Goal: Task Accomplishment & Management: Use online tool/utility

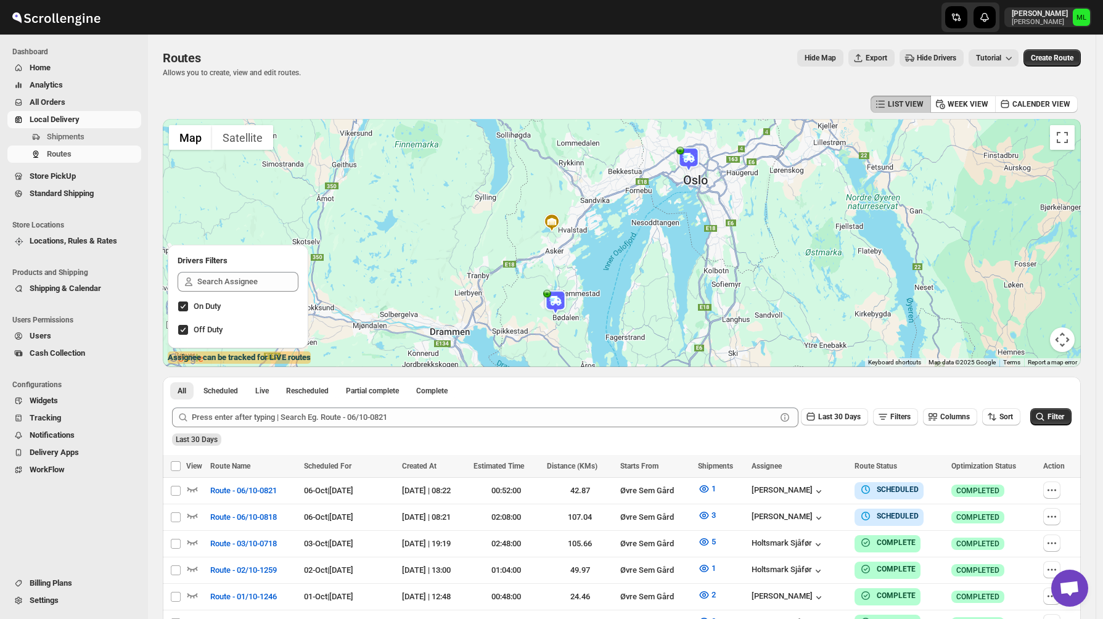
click at [63, 195] on span "Standard Shipping" at bounding box center [62, 193] width 64 height 9
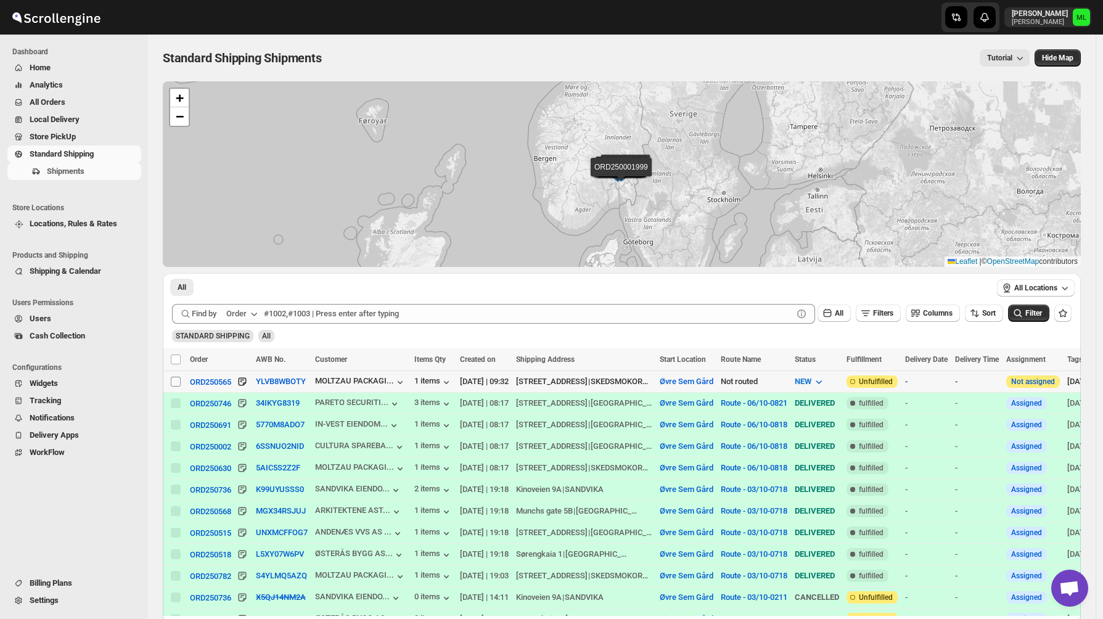
click at [178, 383] on input "Select shipment" at bounding box center [176, 382] width 10 height 10
checkbox input "true"
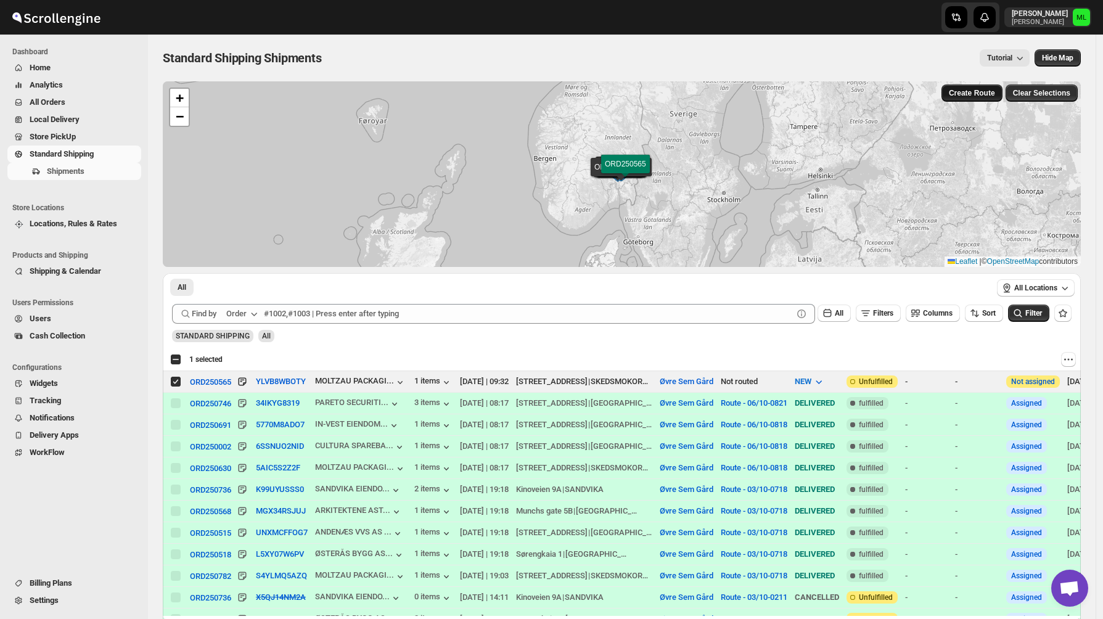
click at [981, 100] on button "Create Route" at bounding box center [972, 92] width 61 height 17
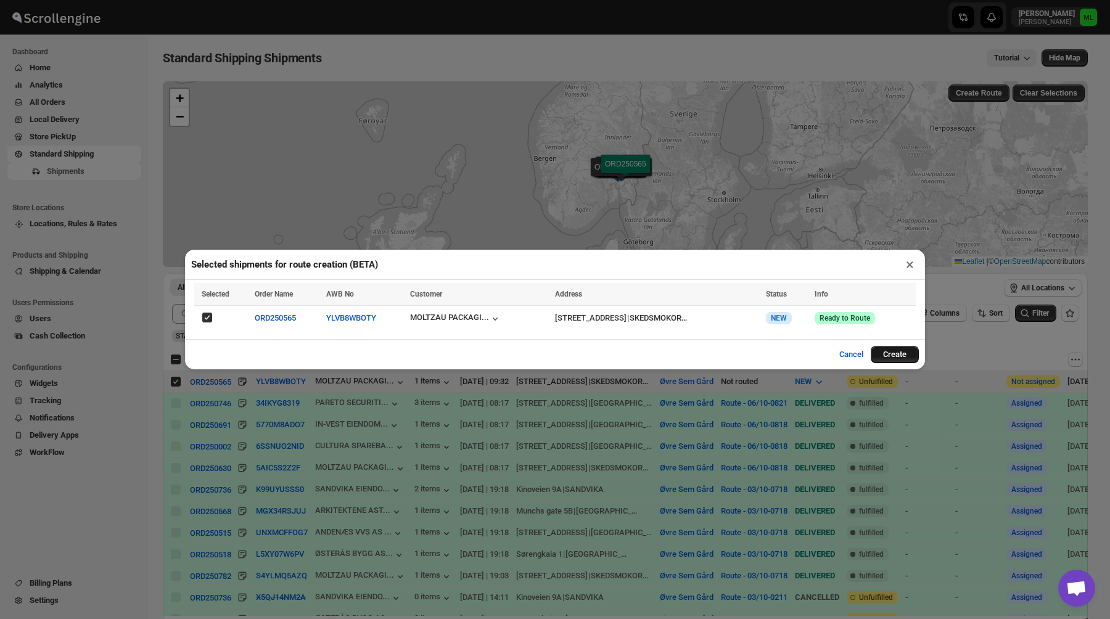
click at [895, 356] on button "Create" at bounding box center [895, 354] width 48 height 17
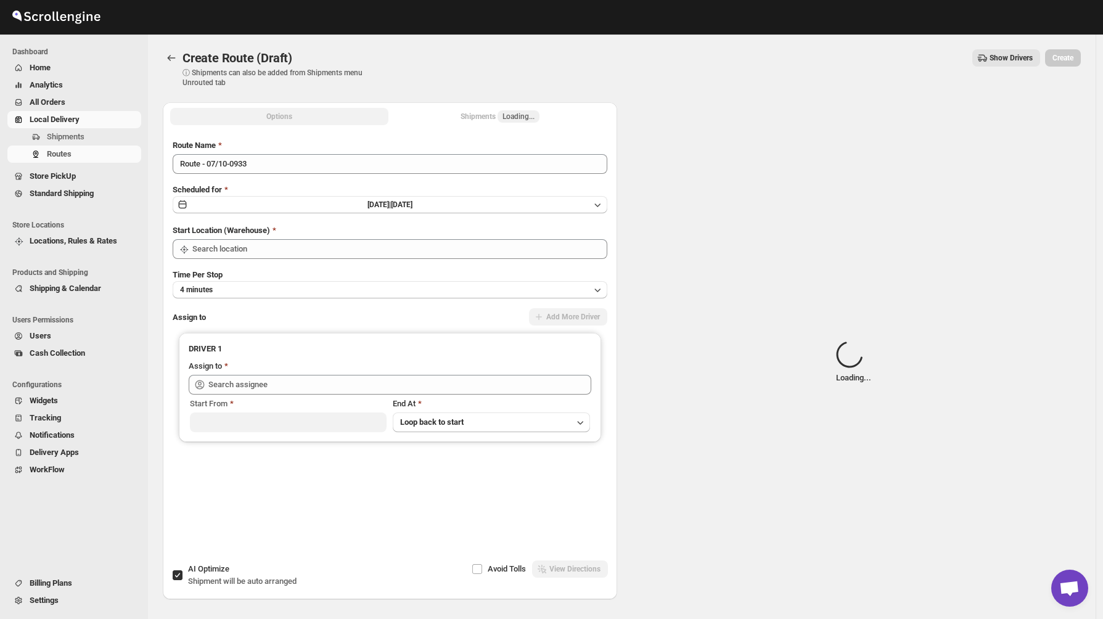
type input "Øvre Sem Gård"
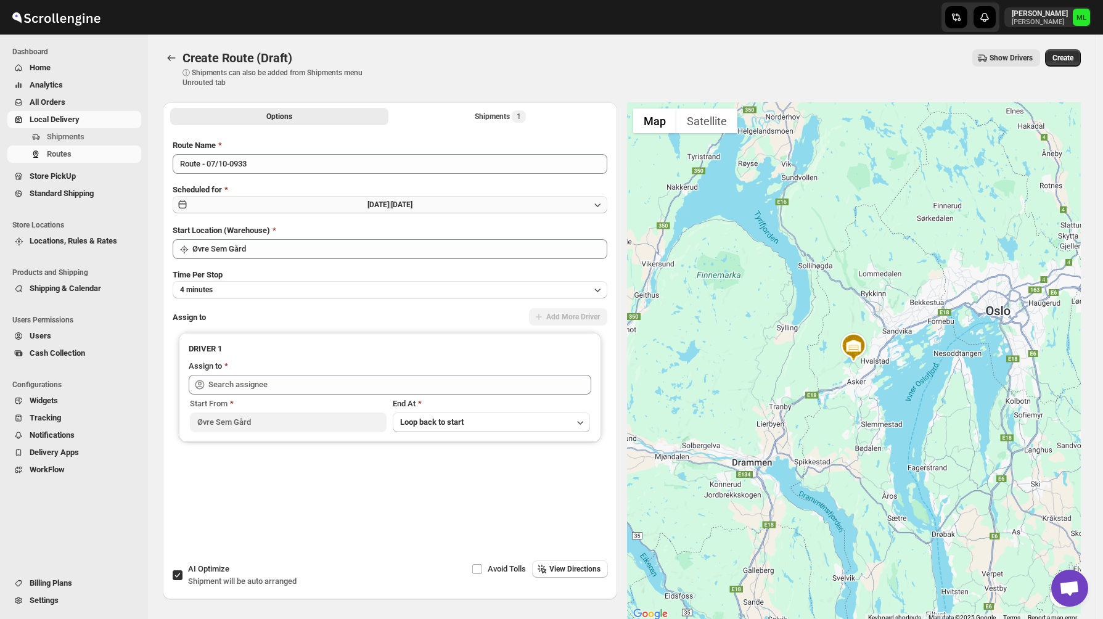
click at [260, 210] on button "[DATE] | [DATE]" at bounding box center [390, 204] width 435 height 17
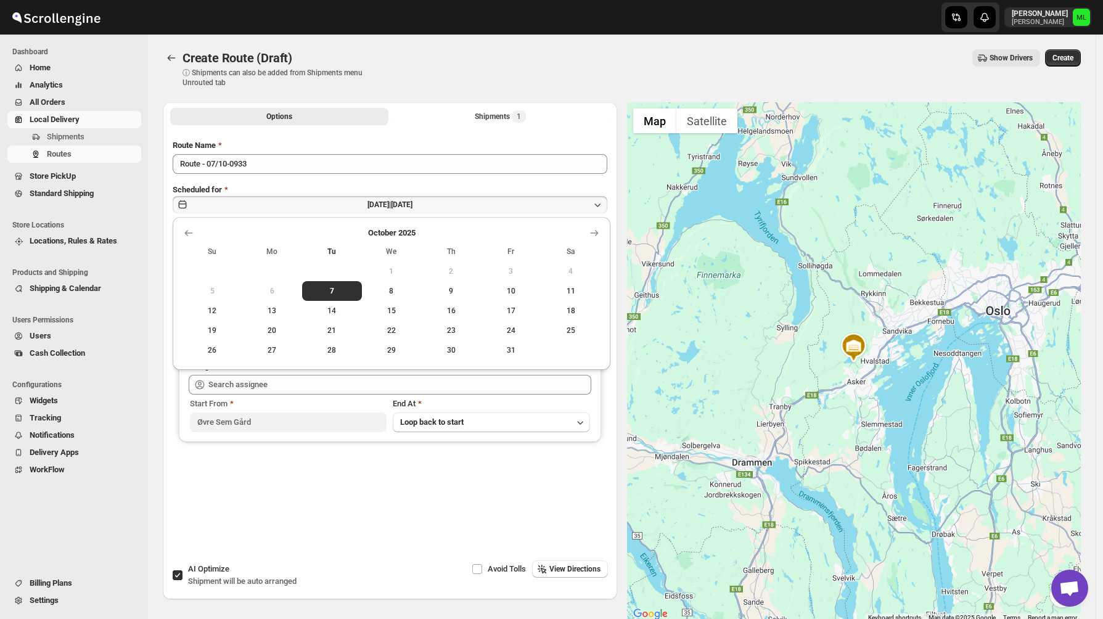
click at [545, 139] on div "Route Name" at bounding box center [390, 145] width 435 height 12
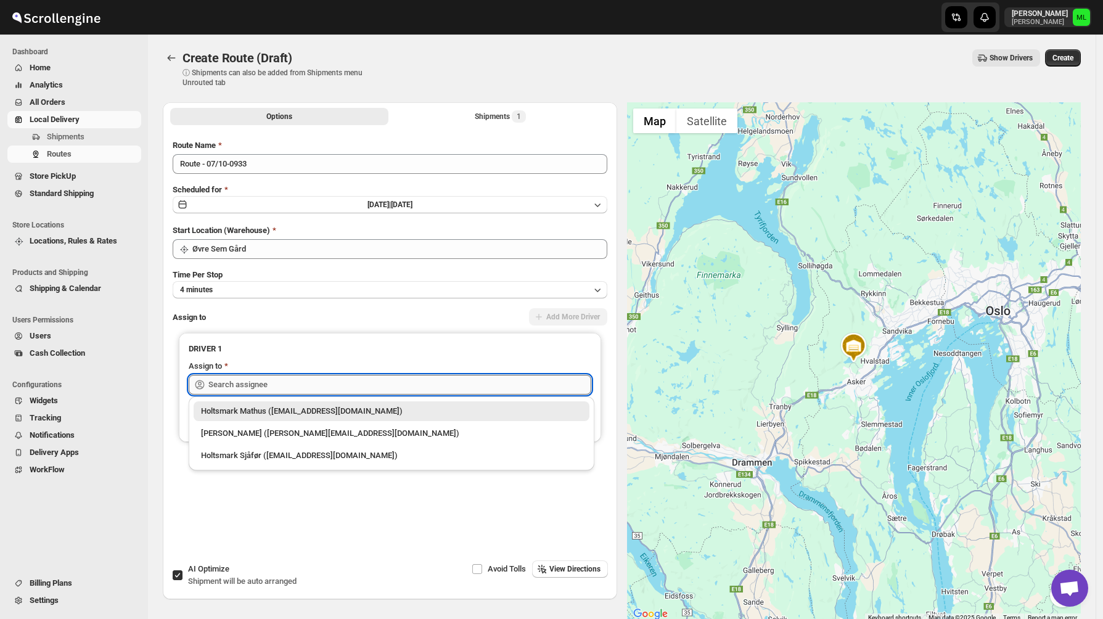
click at [238, 384] on input "text" at bounding box center [399, 385] width 383 height 20
click at [243, 437] on div "[PERSON_NAME] ([PERSON_NAME][EMAIL_ADDRESS][DOMAIN_NAME])" at bounding box center [391, 433] width 381 height 12
type input "[PERSON_NAME] ([PERSON_NAME][EMAIL_ADDRESS][DOMAIN_NAME])"
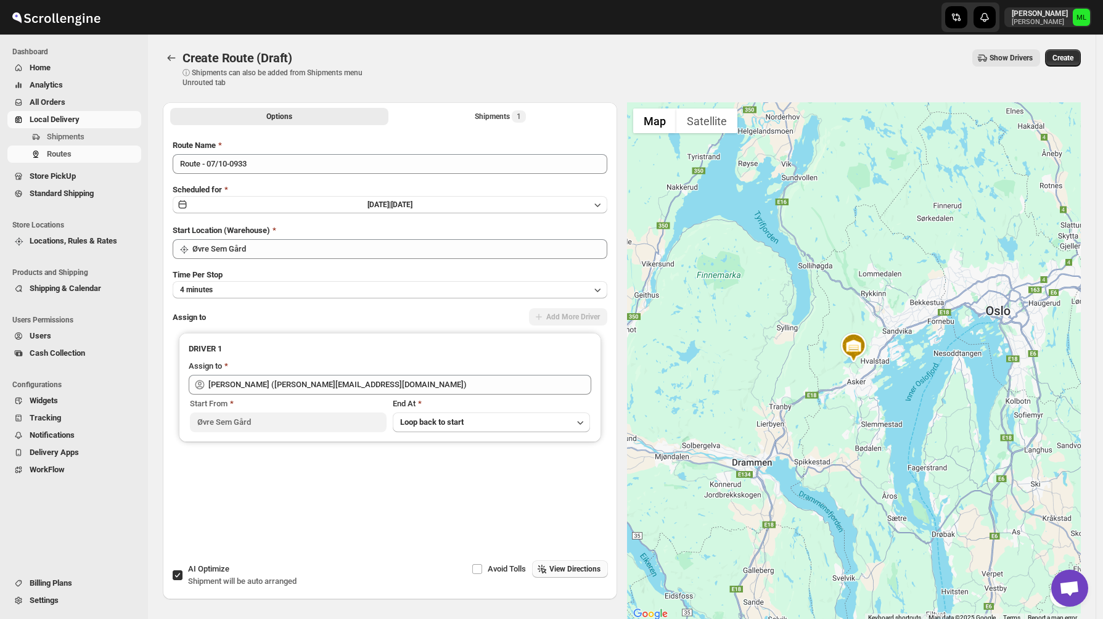
click at [567, 575] on button "View Directions" at bounding box center [570, 569] width 76 height 17
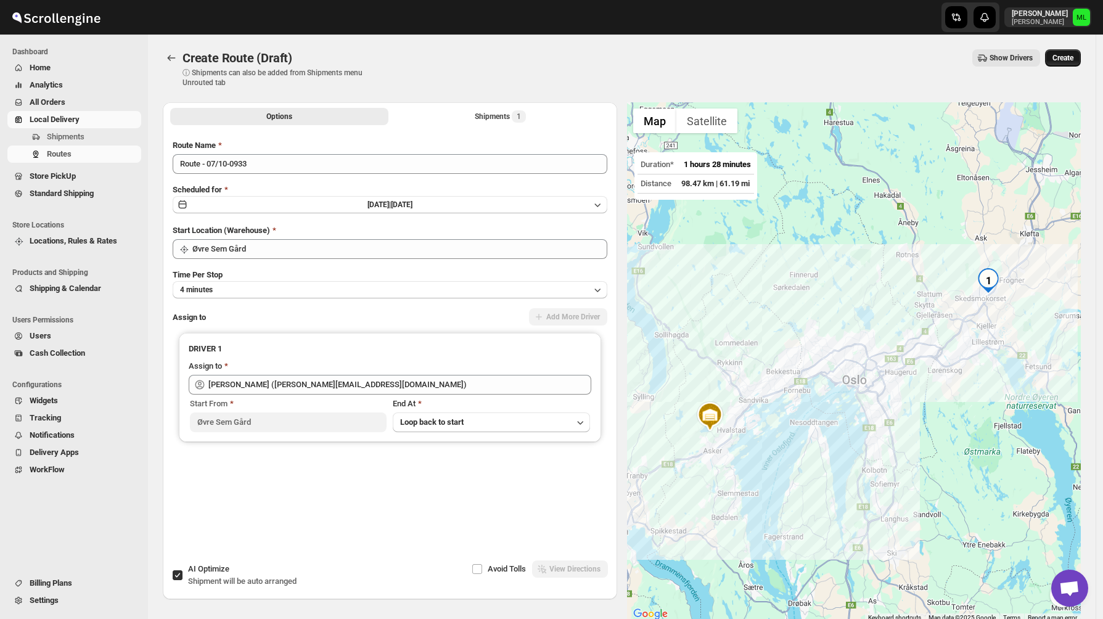
click at [1068, 57] on span "Create" at bounding box center [1063, 58] width 21 height 10
